Goal: Find specific page/section: Find specific page/section

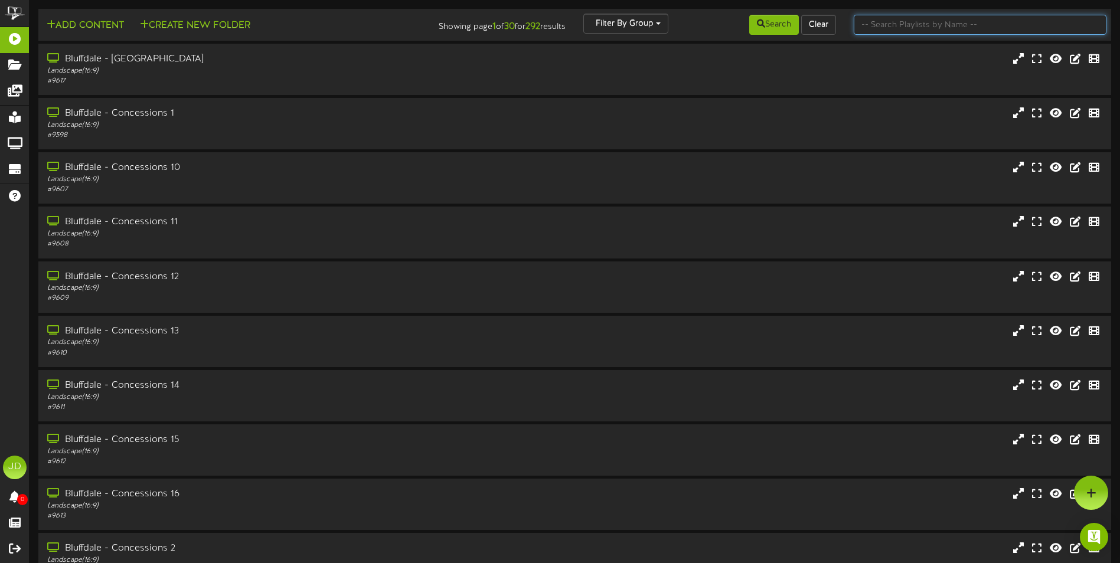
click at [904, 25] on input "text" at bounding box center [980, 25] width 253 height 20
type input "surprise"
click at [907, 66] on div "Bluffdale - [GEOGRAPHIC_DATA] Landscape ( 16:9 ) # 9617" at bounding box center [575, 70] width 1076 height 34
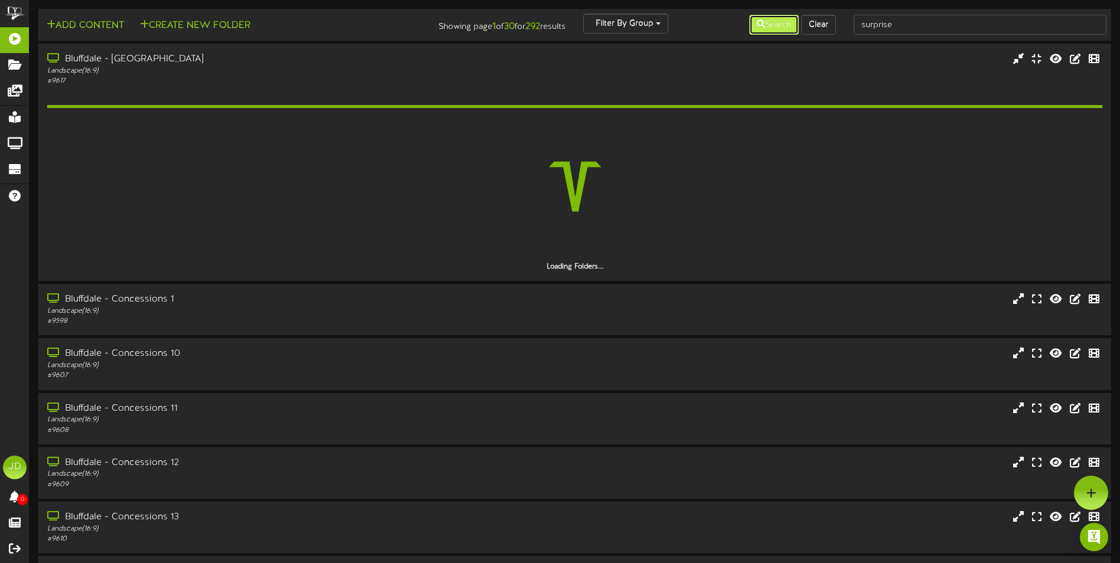
click at [769, 30] on button "Search" at bounding box center [774, 25] width 50 height 20
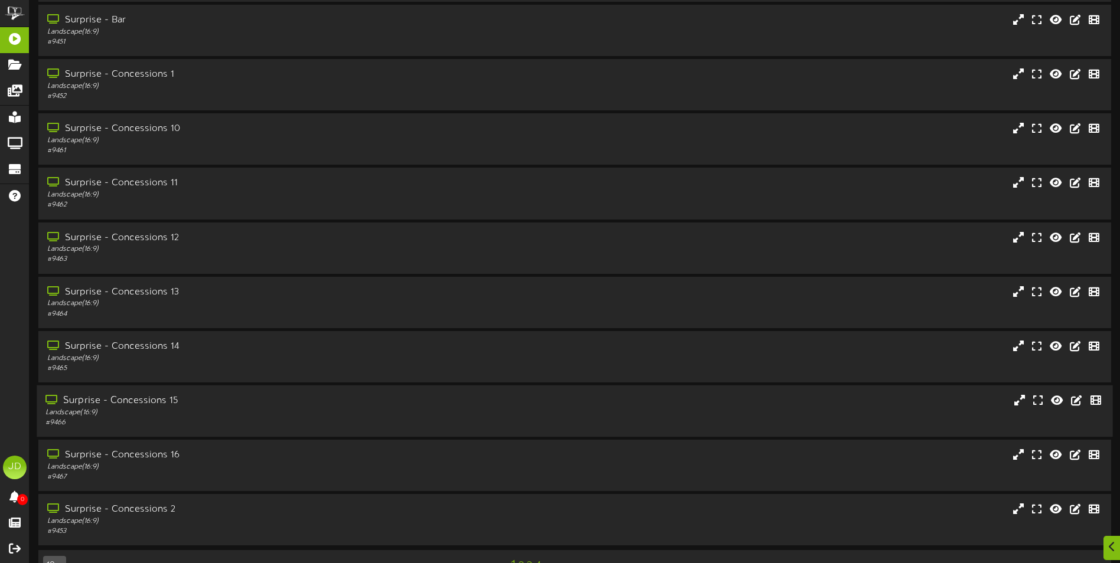
scroll to position [70, 0]
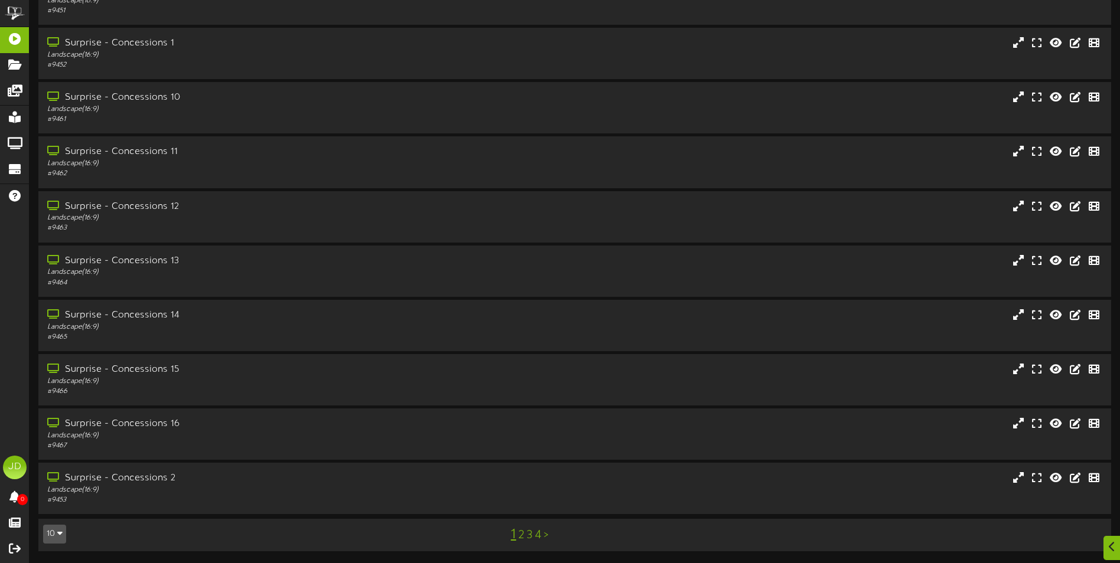
click at [528, 536] on link "3" at bounding box center [530, 535] width 6 height 13
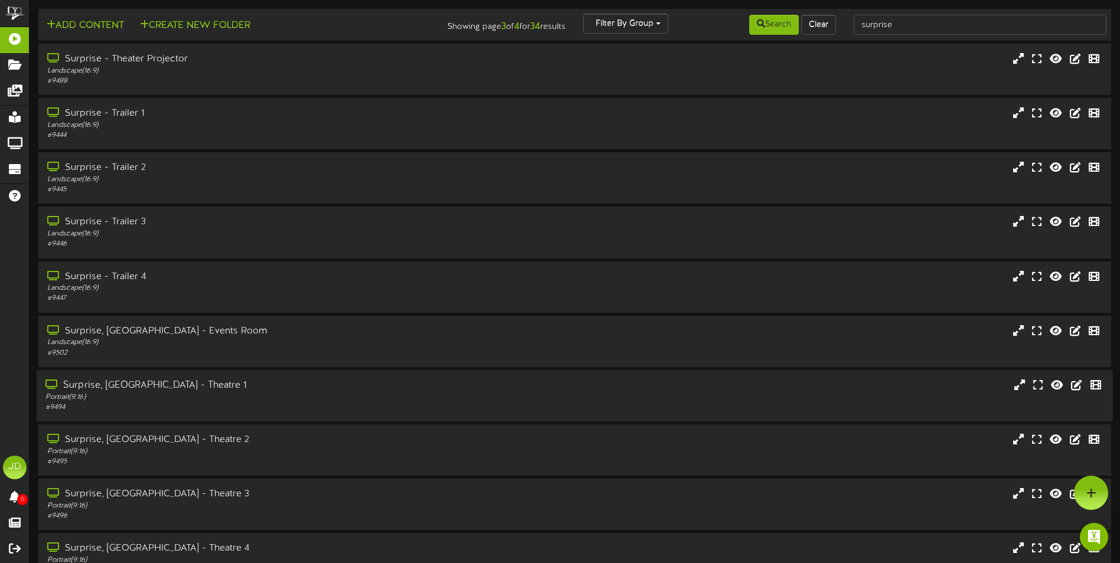
click at [237, 405] on div "# 9494" at bounding box center [260, 408] width 430 height 10
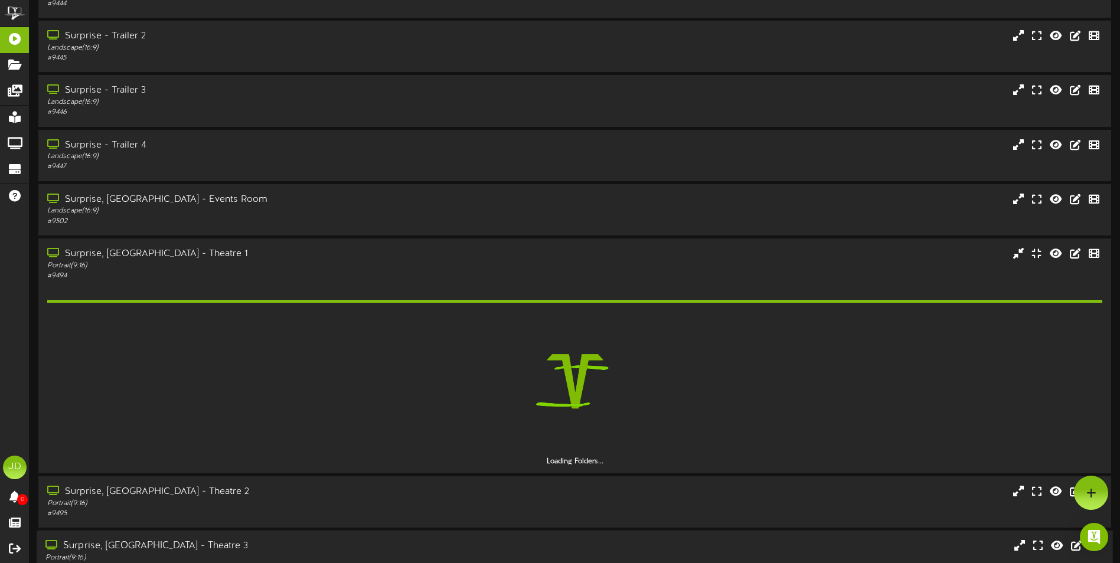
scroll to position [256, 0]
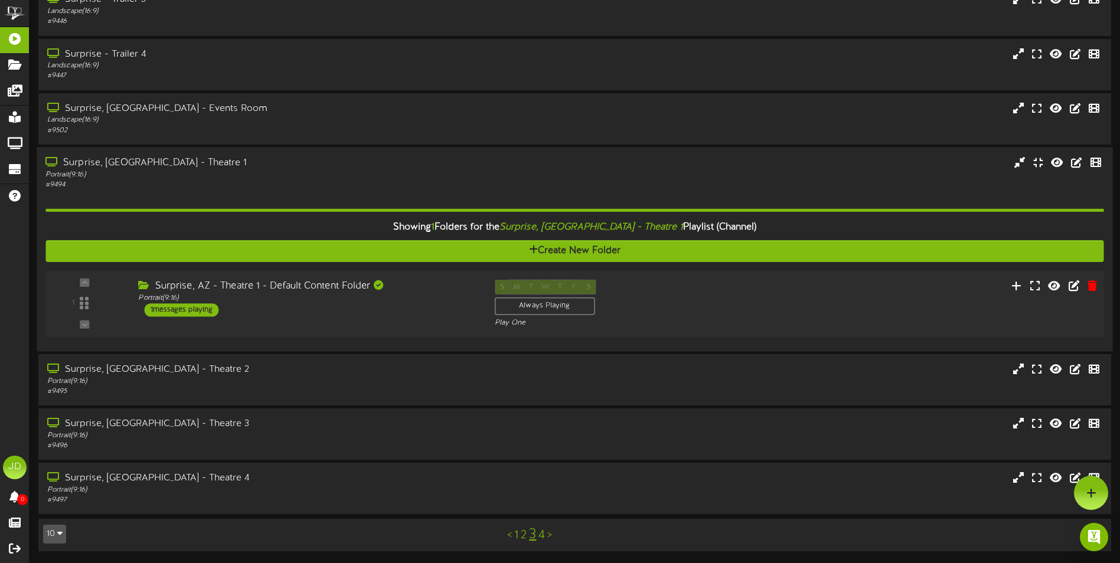
click at [416, 318] on div "1 ( 9:16" at bounding box center [574, 303] width 1069 height 48
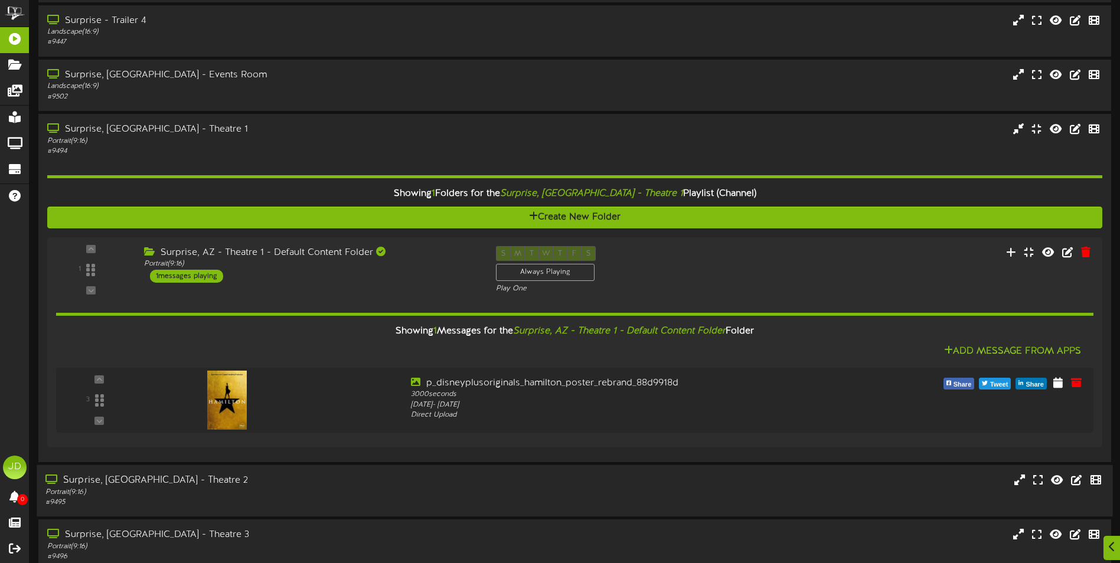
click at [458, 474] on div "Surprise, [GEOGRAPHIC_DATA] - Theatre 2" at bounding box center [260, 481] width 430 height 14
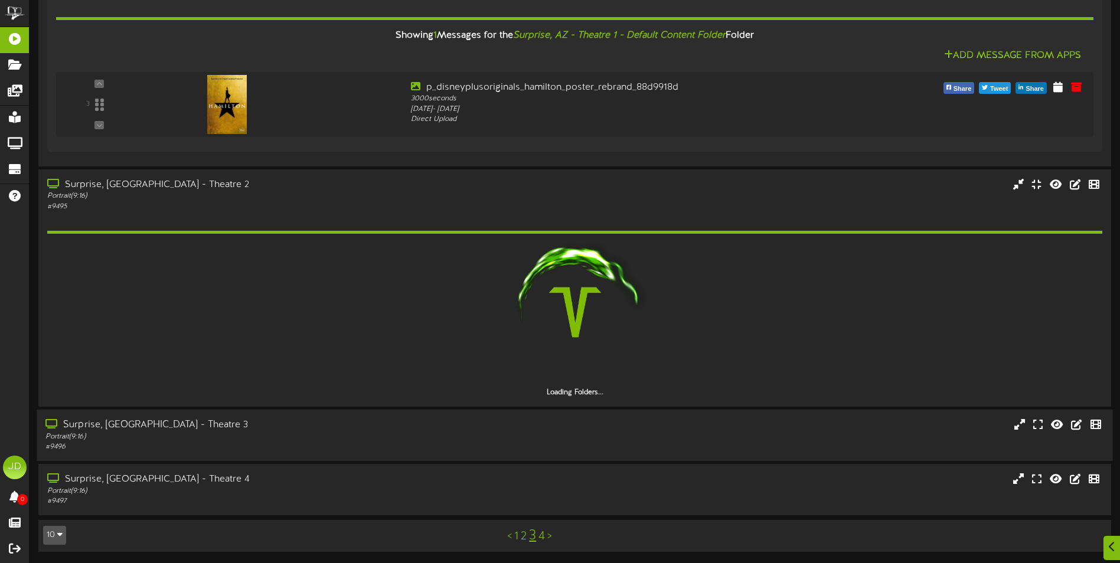
scroll to position [553, 0]
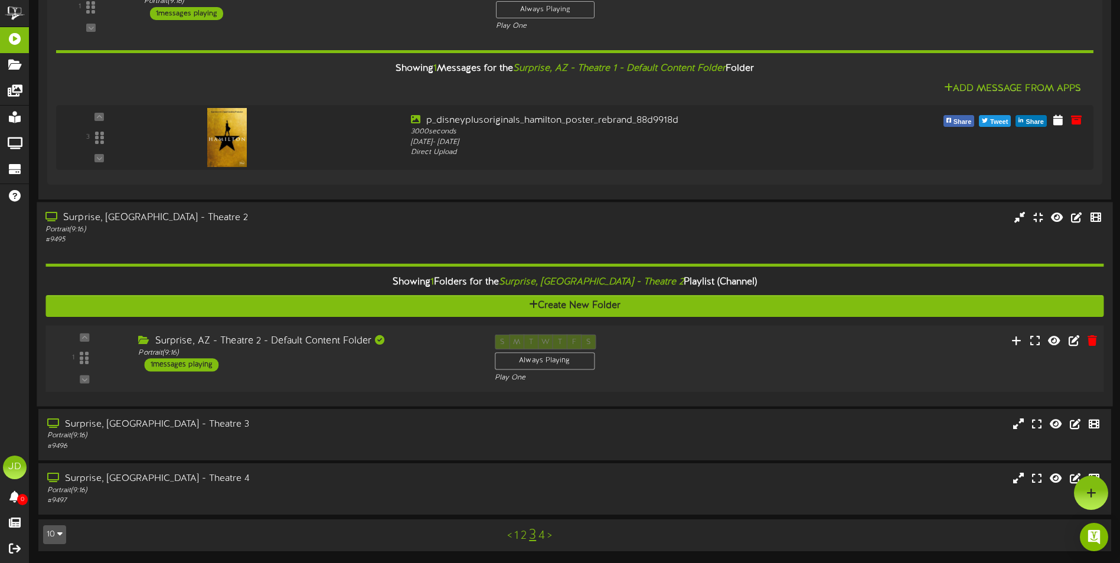
click at [380, 366] on div "Surprise, AZ - Theatre 2 - Default Content Folder Portrait ( 9:16 ) 1 messages …" at bounding box center [307, 352] width 356 height 37
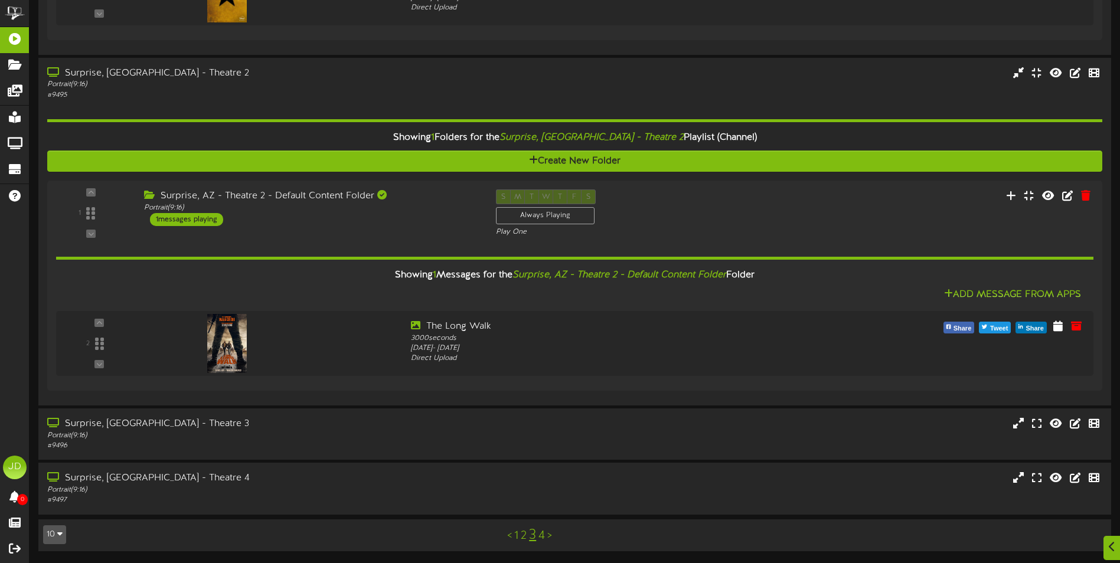
scroll to position [664, 0]
click at [312, 424] on div "Surprise, [GEOGRAPHIC_DATA] - Theatre 3" at bounding box center [260, 424] width 430 height 14
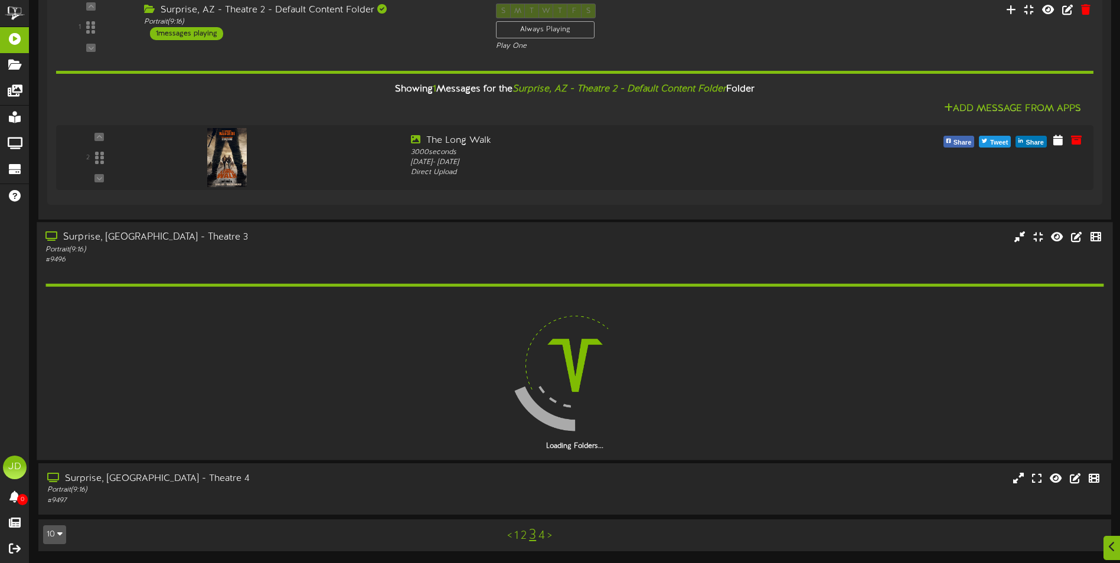
scroll to position [816, 0]
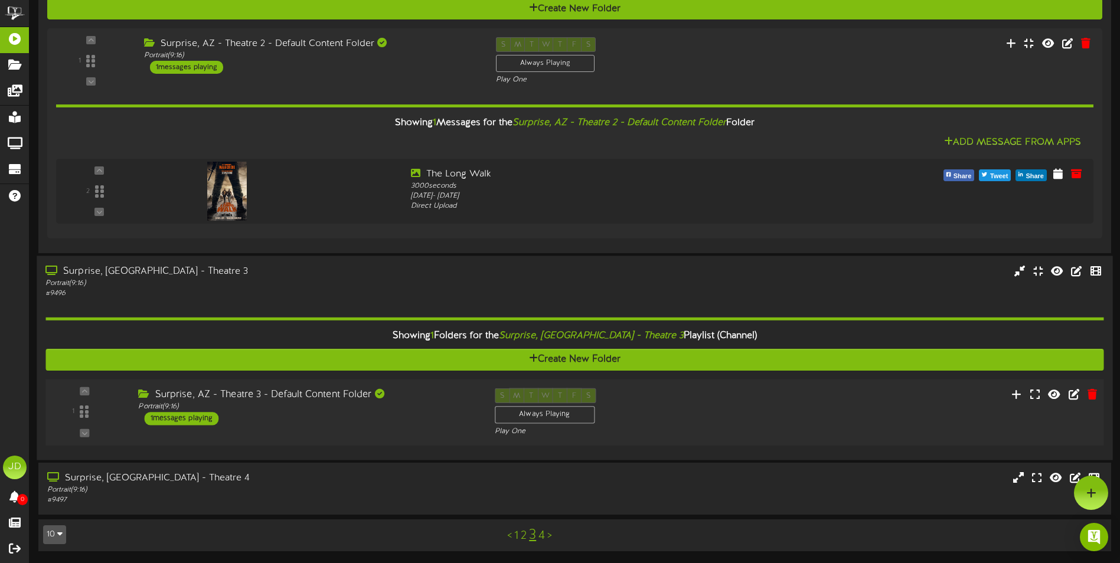
click at [399, 417] on div "Surprise, AZ - Theatre 3 - Default Content Folder Portrait ( 9:16 ) 1 messages …" at bounding box center [307, 406] width 356 height 37
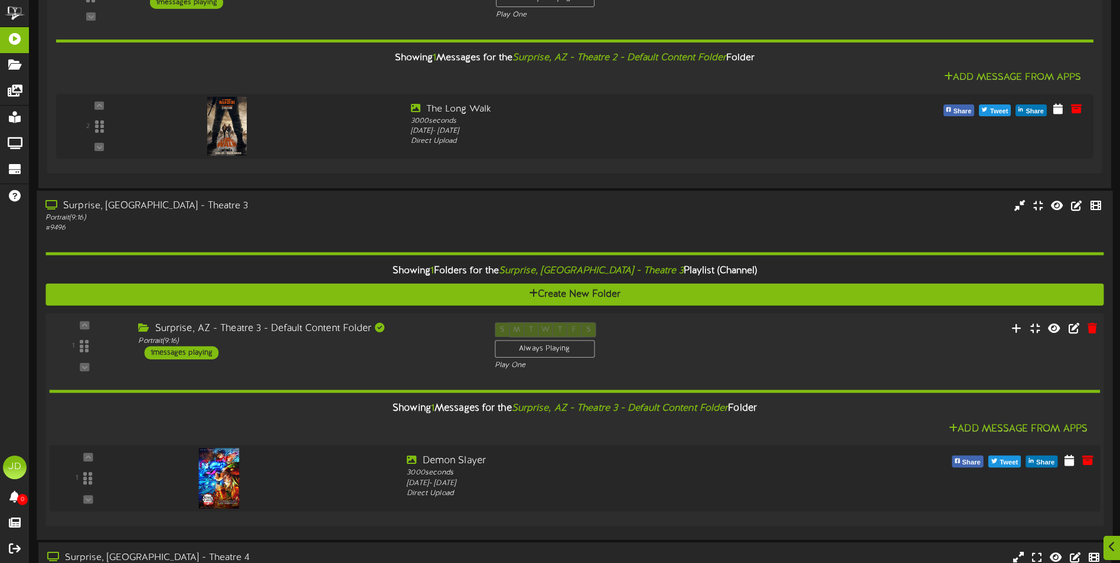
scroll to position [961, 0]
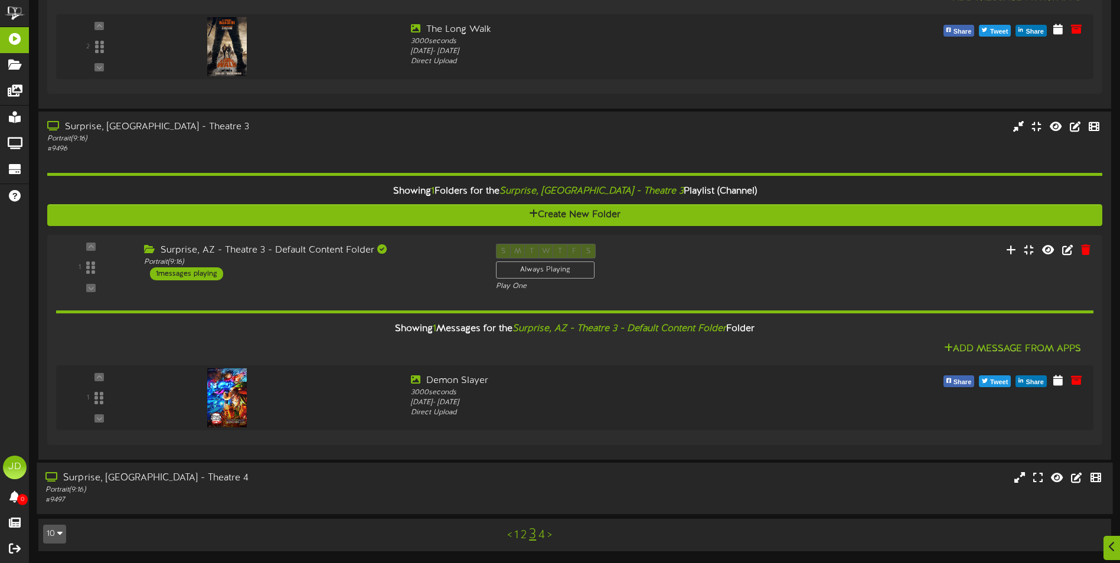
click at [366, 473] on div "Surprise, [GEOGRAPHIC_DATA] - Theatre 4" at bounding box center [260, 479] width 430 height 14
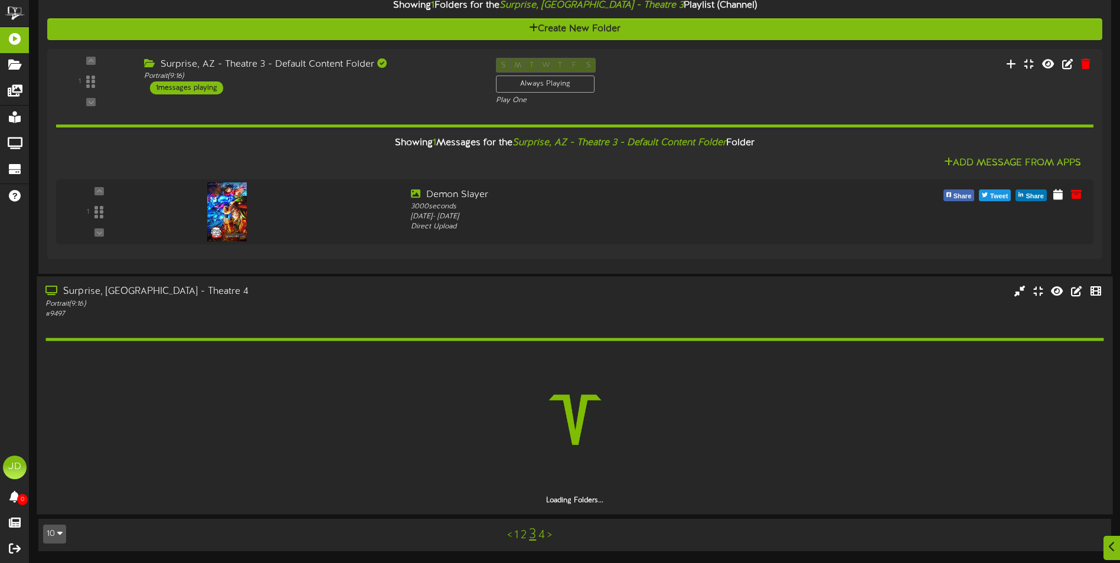
scroll to position [1112, 0]
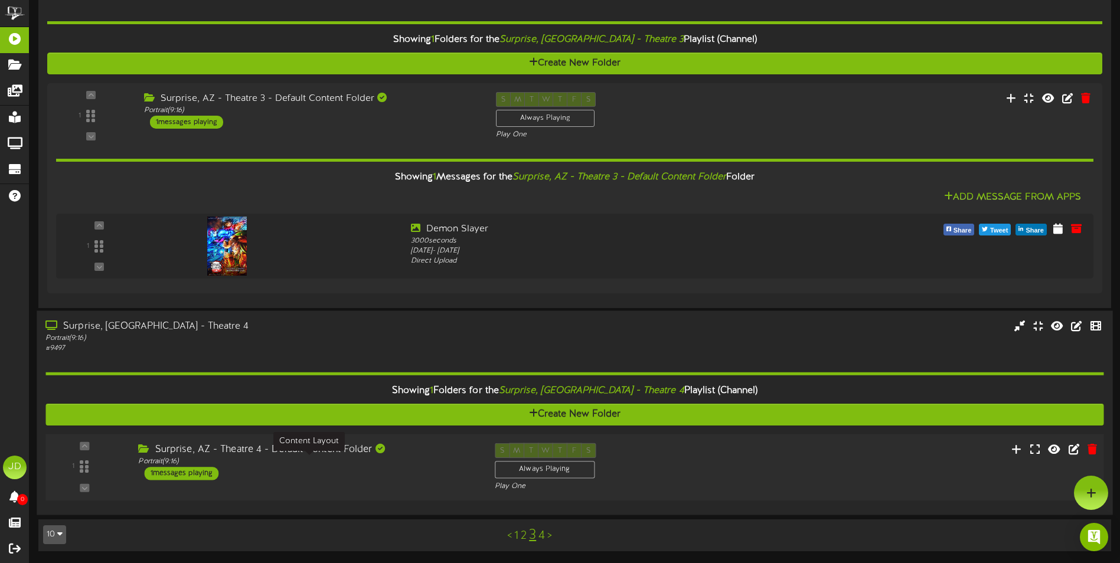
click at [453, 460] on div "Portrait ( 9:16 )" at bounding box center [307, 462] width 338 height 10
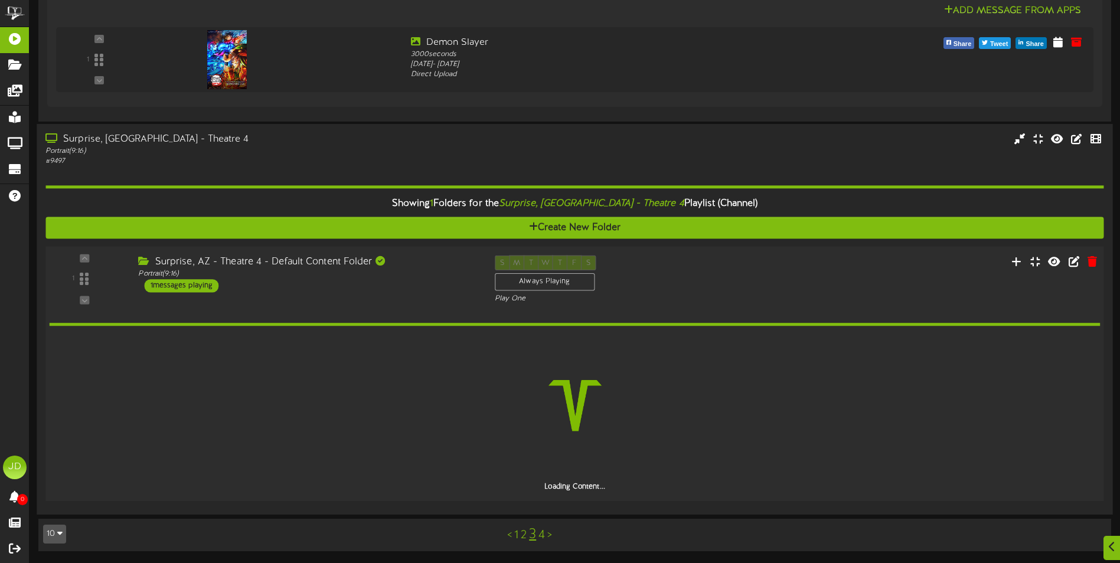
scroll to position [1257, 0]
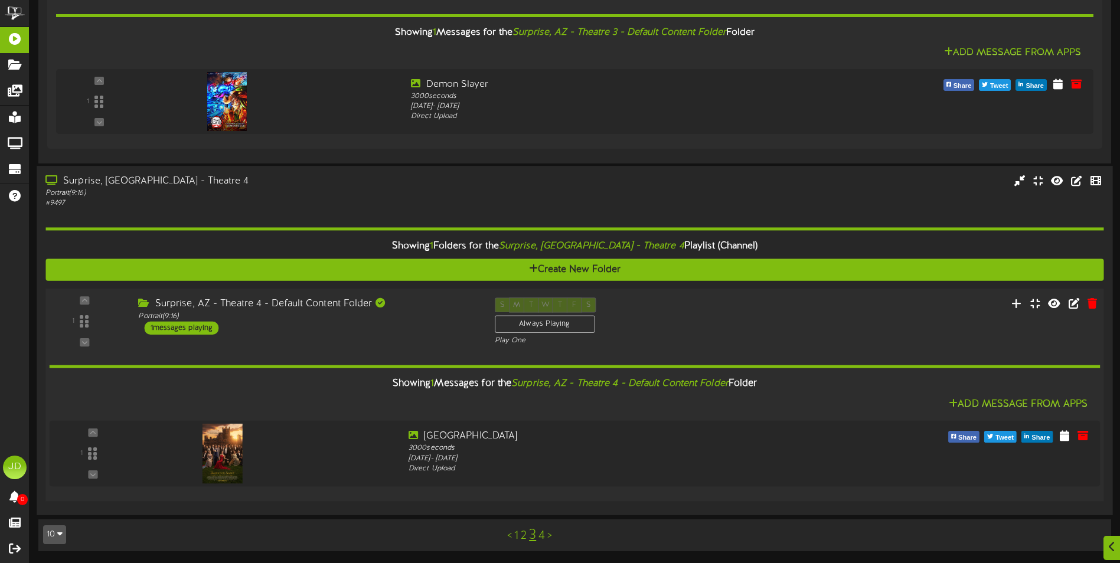
click at [541, 538] on link "4" at bounding box center [541, 536] width 6 height 13
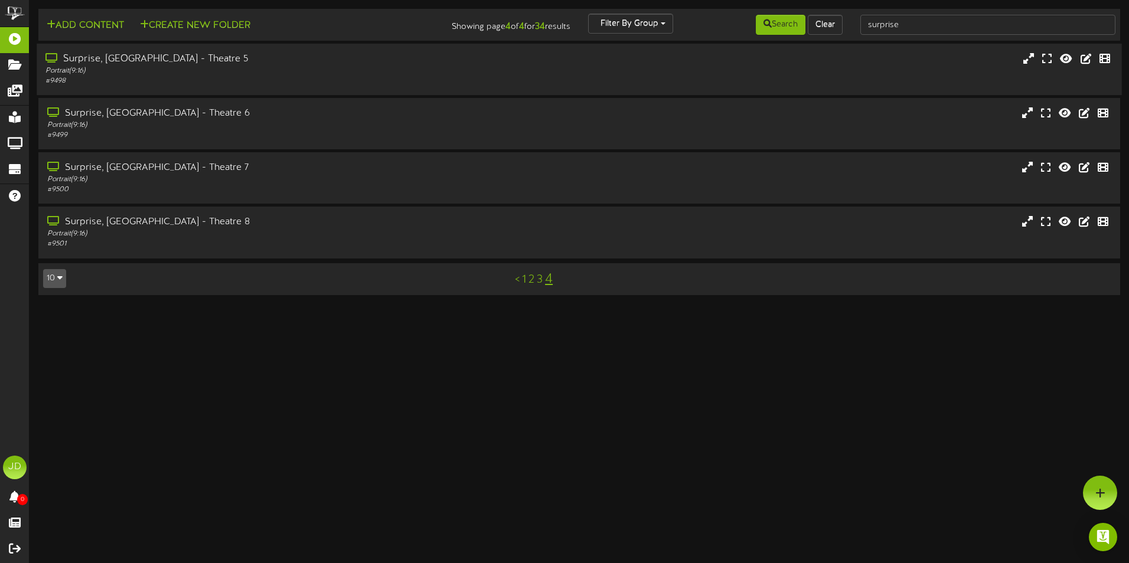
click at [221, 81] on div "# 9498" at bounding box center [262, 81] width 435 height 10
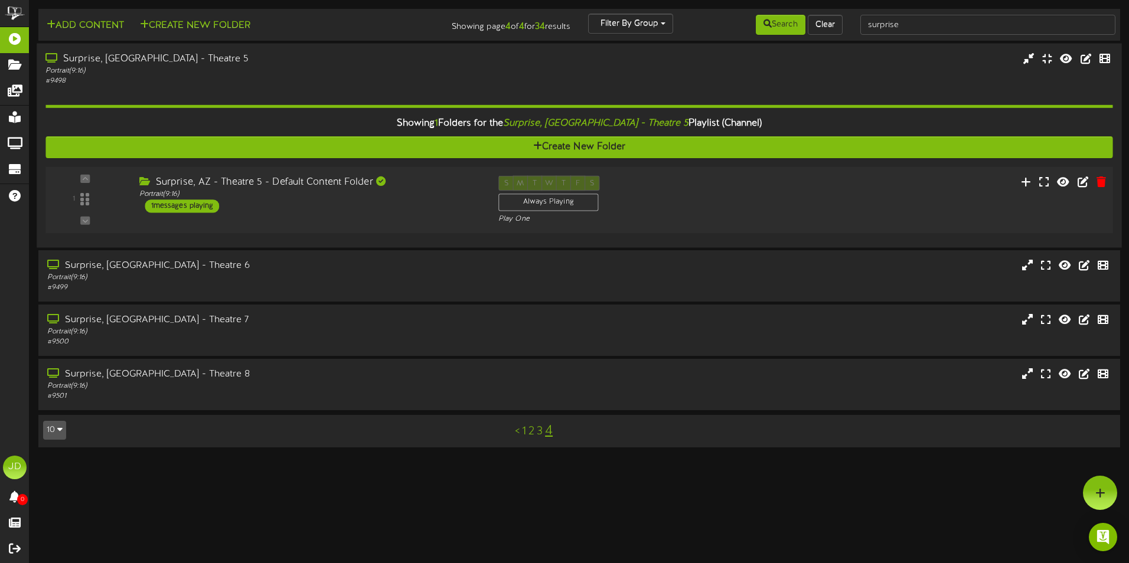
click at [371, 212] on div "Surprise, AZ - Theatre 5 - Default Content Folder Portrait ( 9:16 ) 1 messages …" at bounding box center [309, 194] width 359 height 37
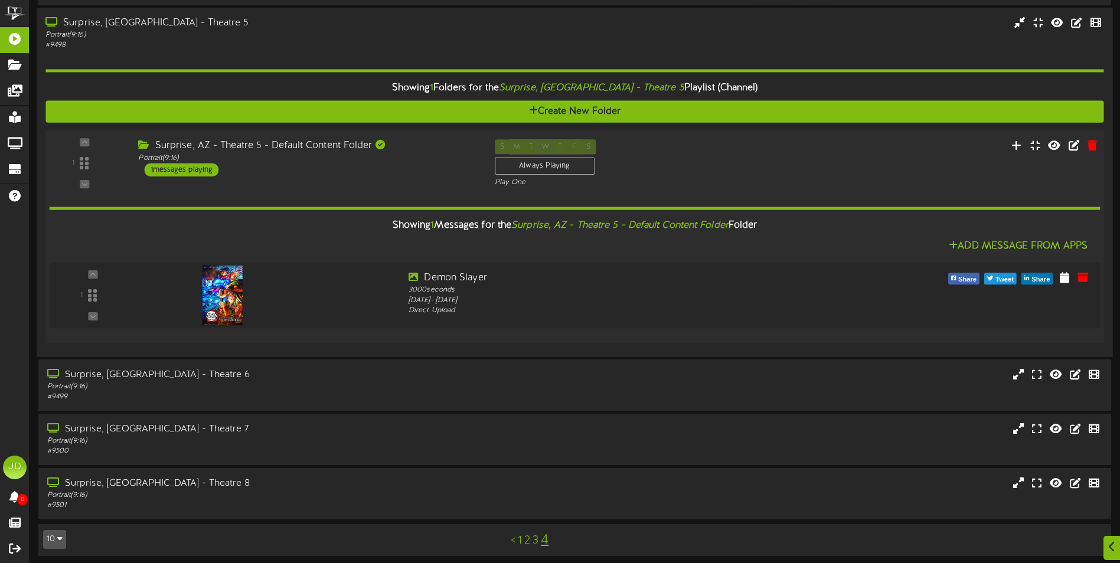
scroll to position [40, 0]
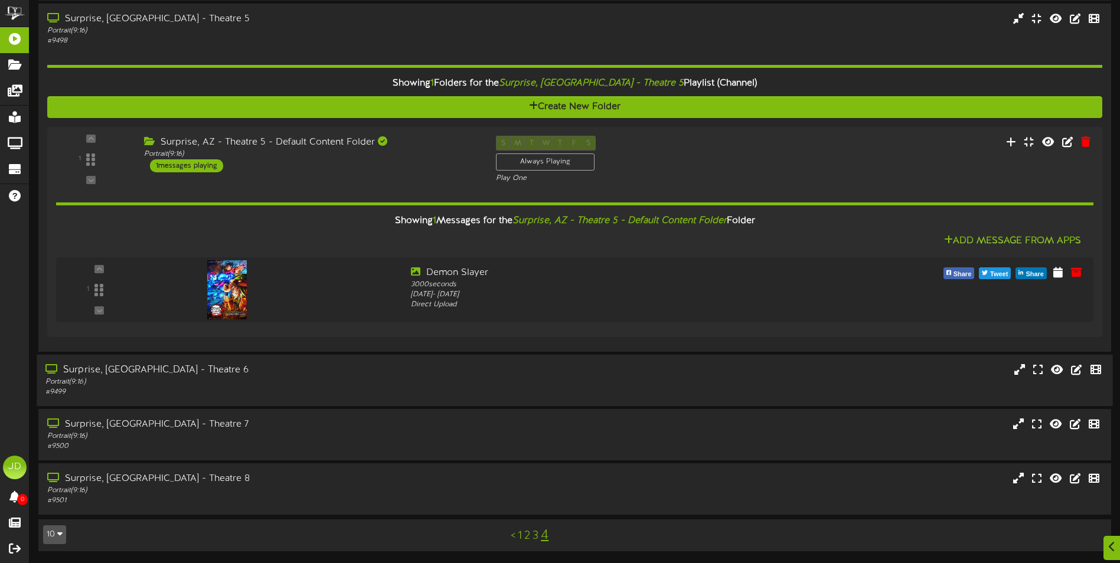
click at [374, 386] on div "Portrait ( 9:16 )" at bounding box center [260, 382] width 430 height 10
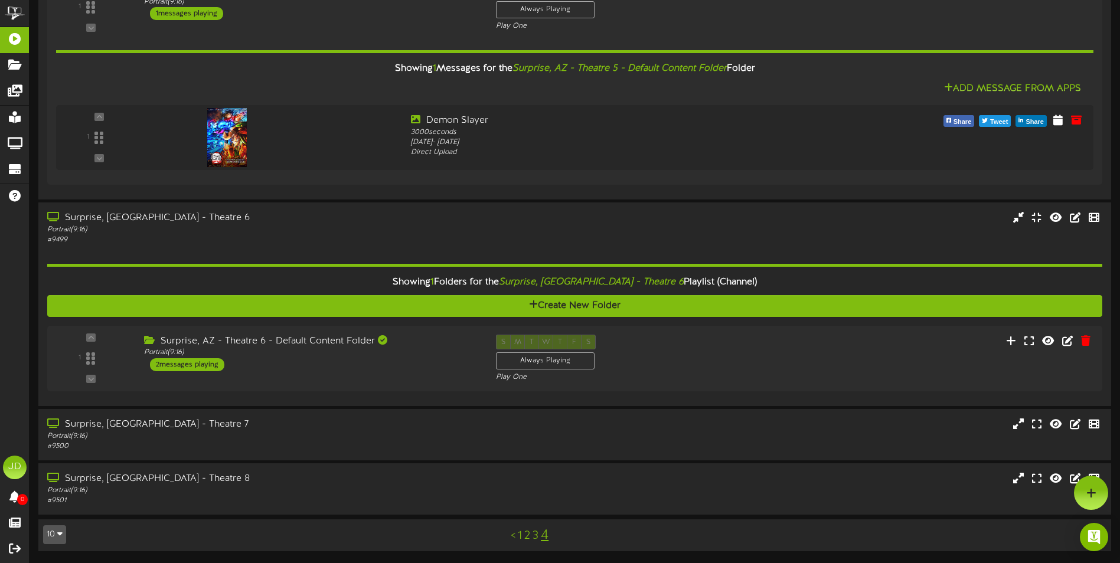
scroll to position [192, 0]
click at [386, 371] on div "1 ( 9:16" at bounding box center [574, 358] width 1069 height 48
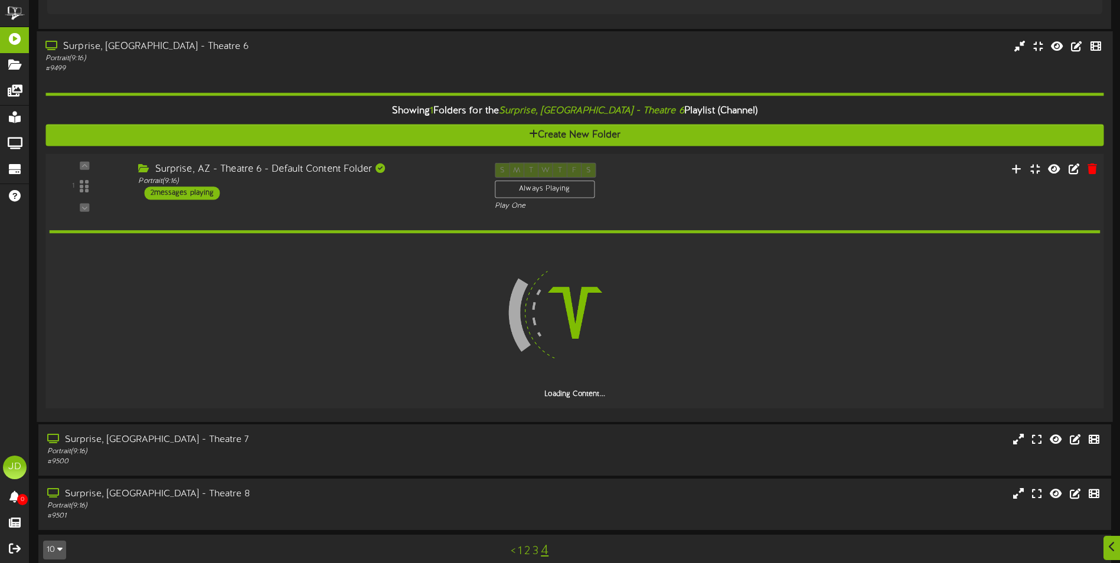
scroll to position [379, 0]
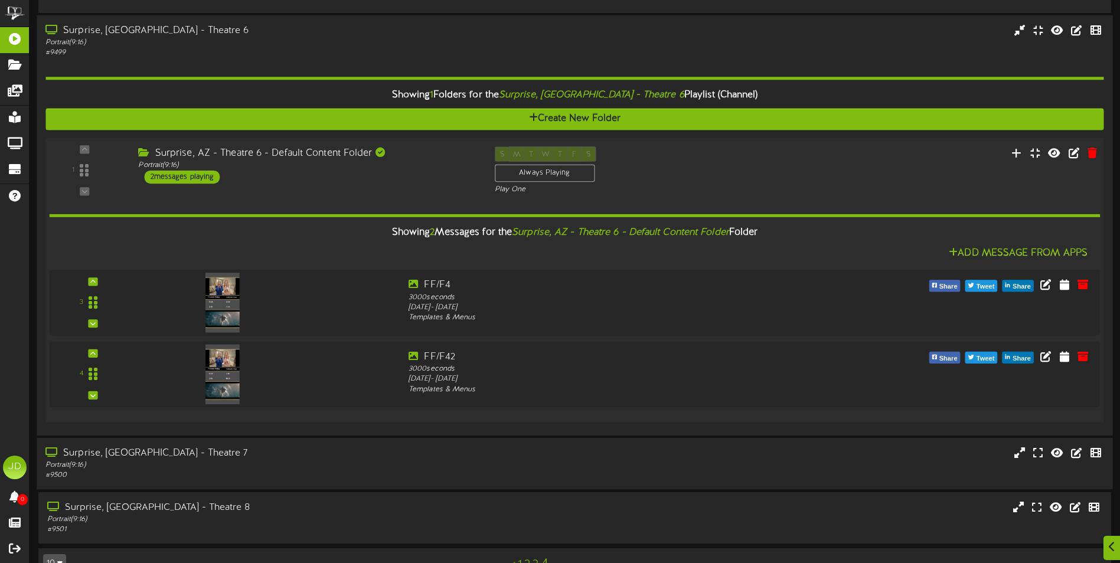
click at [324, 453] on div "Surprise, [GEOGRAPHIC_DATA] - Theatre 7" at bounding box center [260, 453] width 430 height 14
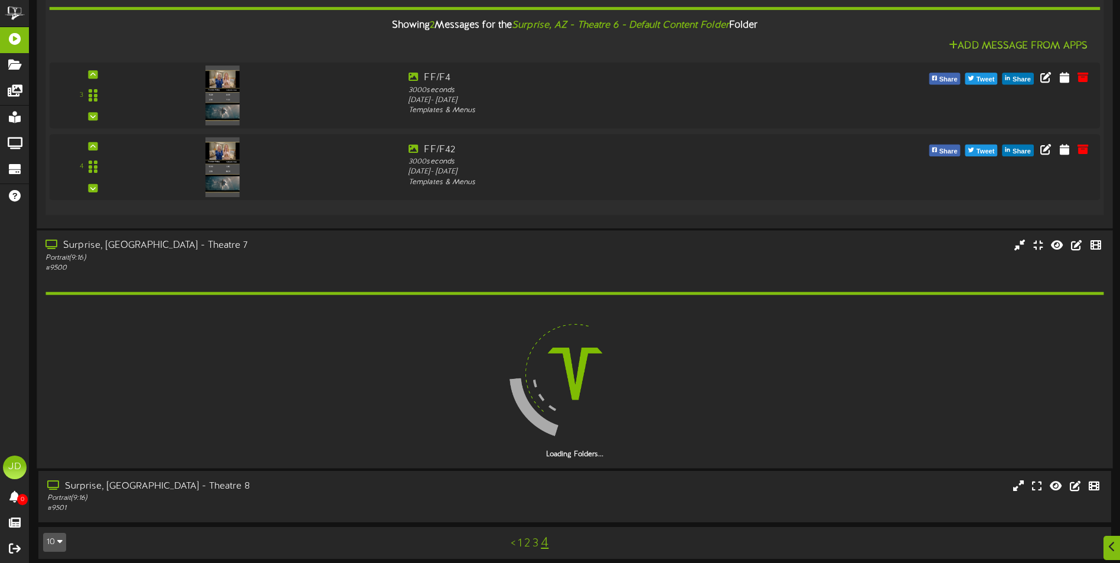
scroll to position [594, 0]
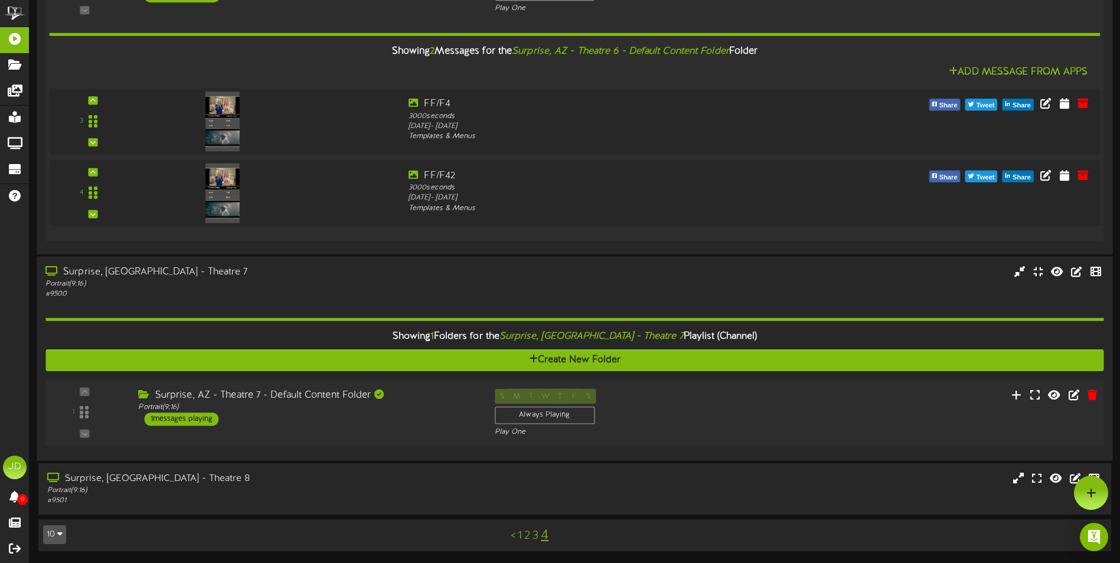
click at [372, 426] on div "1 ( 9:16" at bounding box center [574, 412] width 1069 height 48
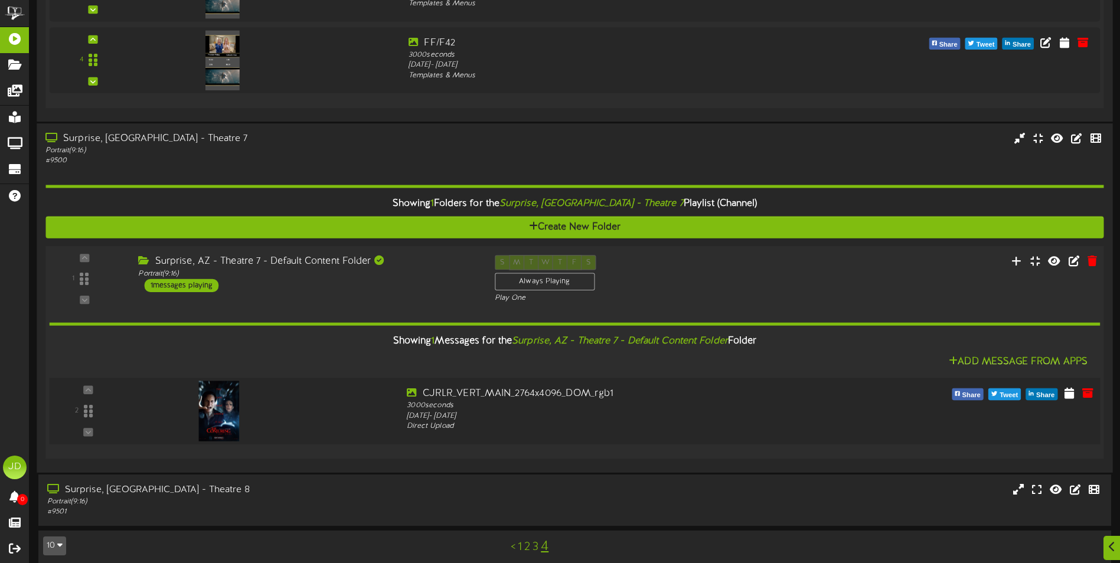
scroll to position [705, 0]
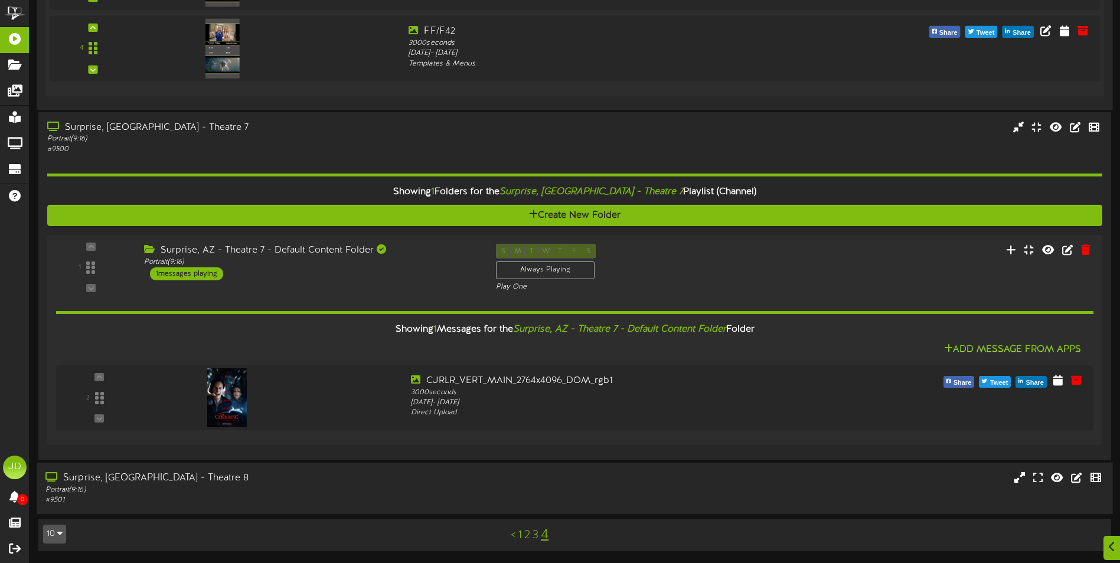
drag, startPoint x: 393, startPoint y: 478, endPoint x: 395, endPoint y: 463, distance: 14.4
click at [393, 478] on div "Surprise, [GEOGRAPHIC_DATA] - Theatre 8" at bounding box center [260, 479] width 430 height 14
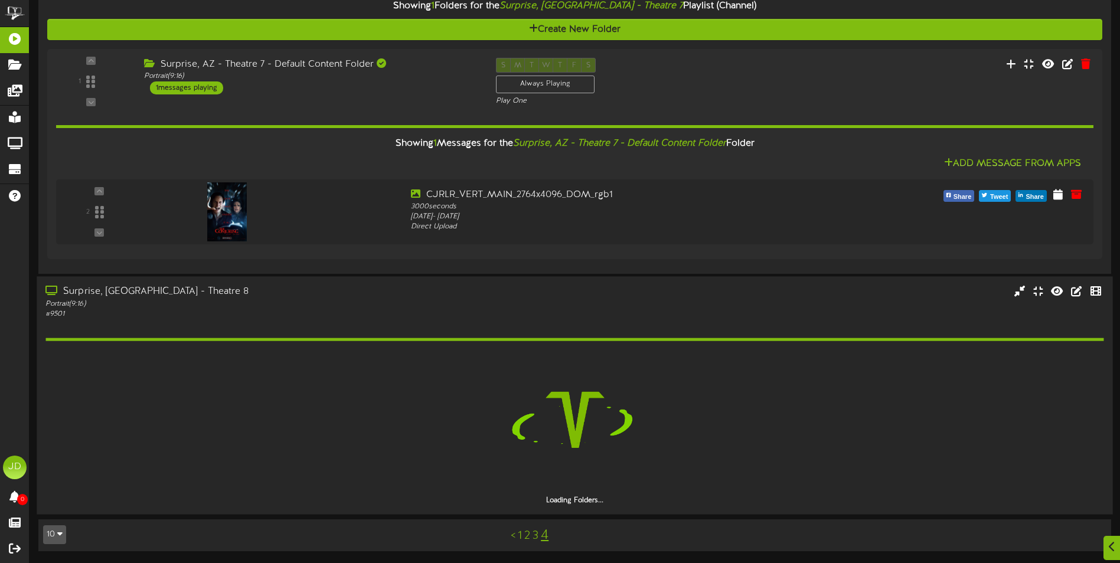
scroll to position [857, 0]
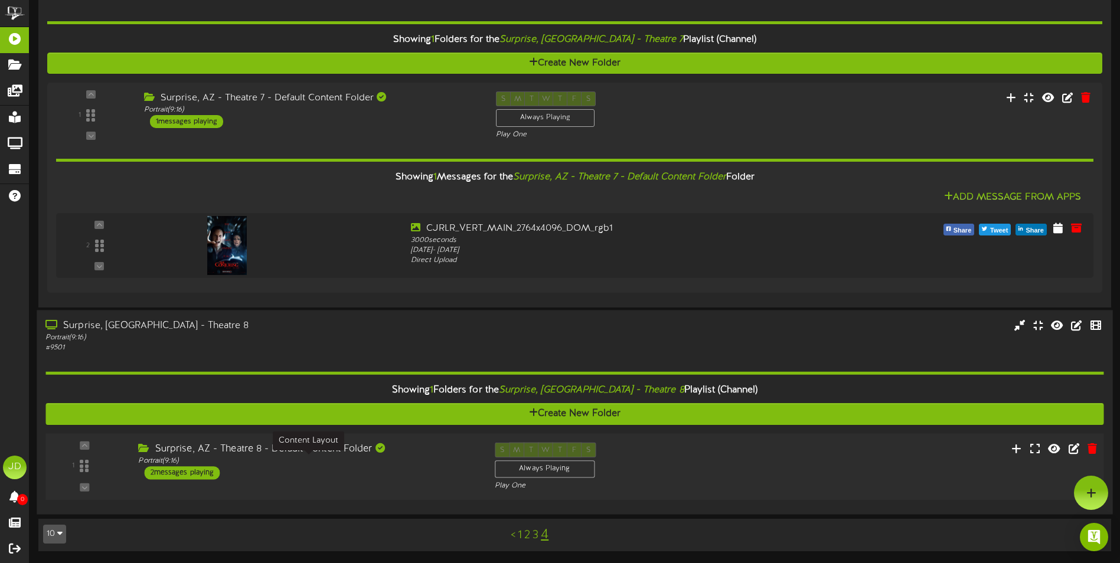
click at [415, 462] on div "Portrait ( 9:16 )" at bounding box center [307, 461] width 338 height 10
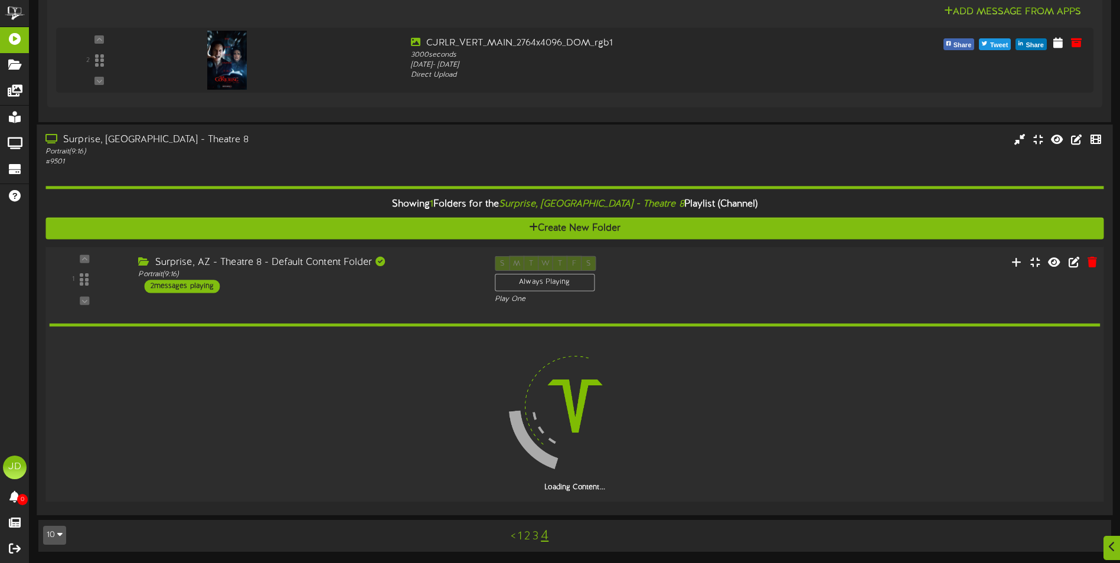
scroll to position [1043, 0]
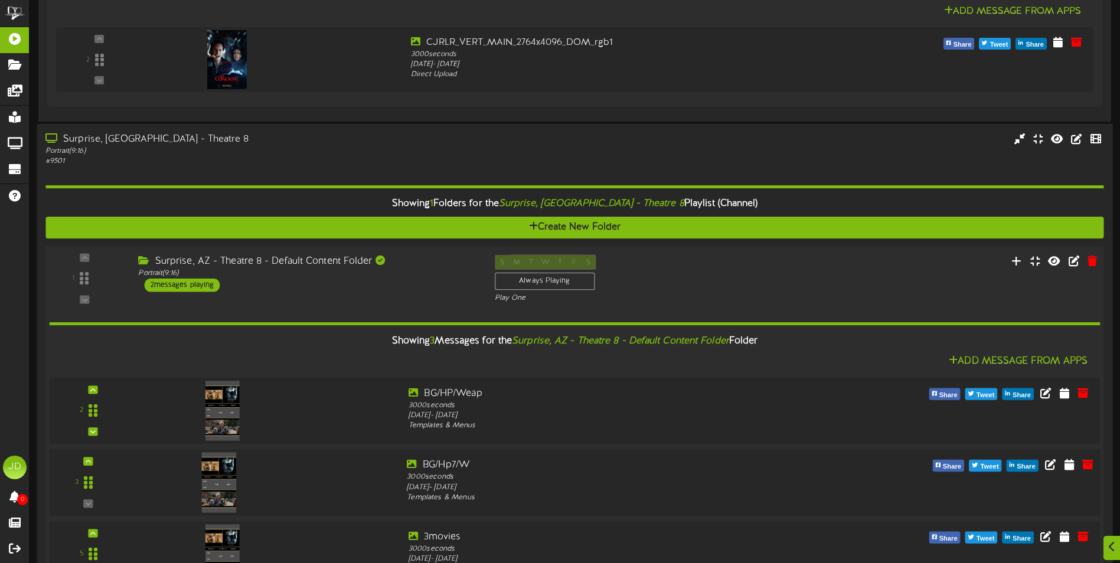
click at [332, 486] on div at bounding box center [264, 480] width 265 height 43
click at [1086, 396] on icon at bounding box center [1088, 392] width 13 height 13
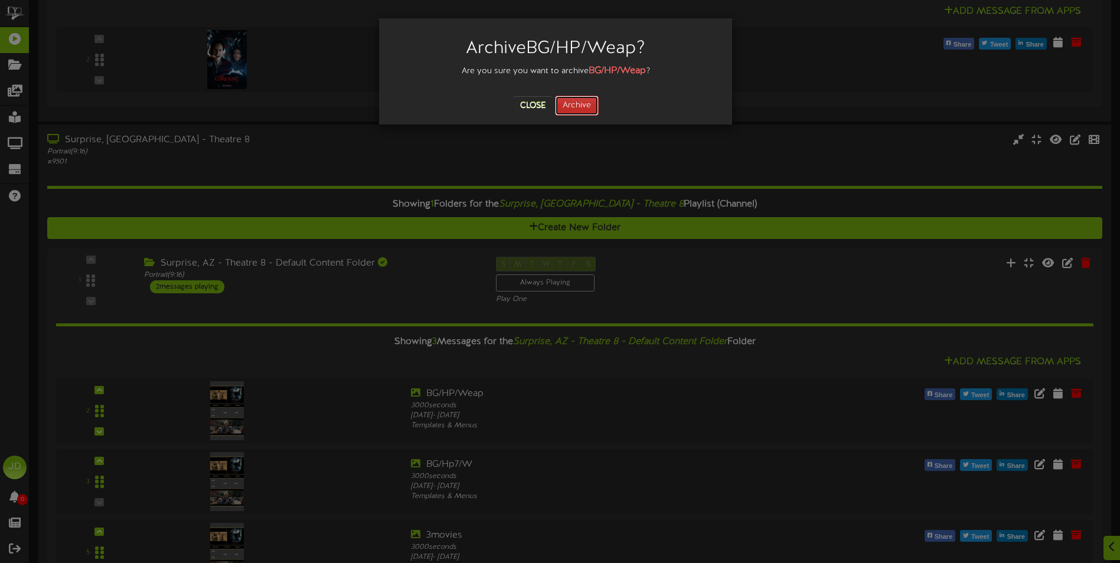
click at [577, 109] on button "Archive" at bounding box center [577, 106] width 44 height 20
